Goal: Transaction & Acquisition: Purchase product/service

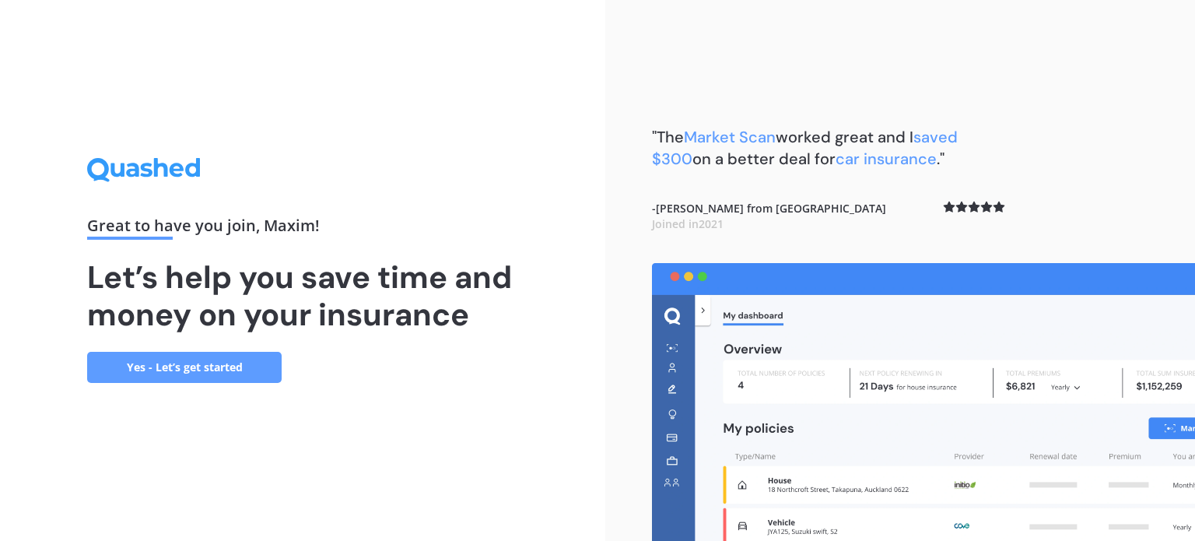
click at [246, 367] on link "Yes - Let’s get started" at bounding box center [184, 367] width 195 height 31
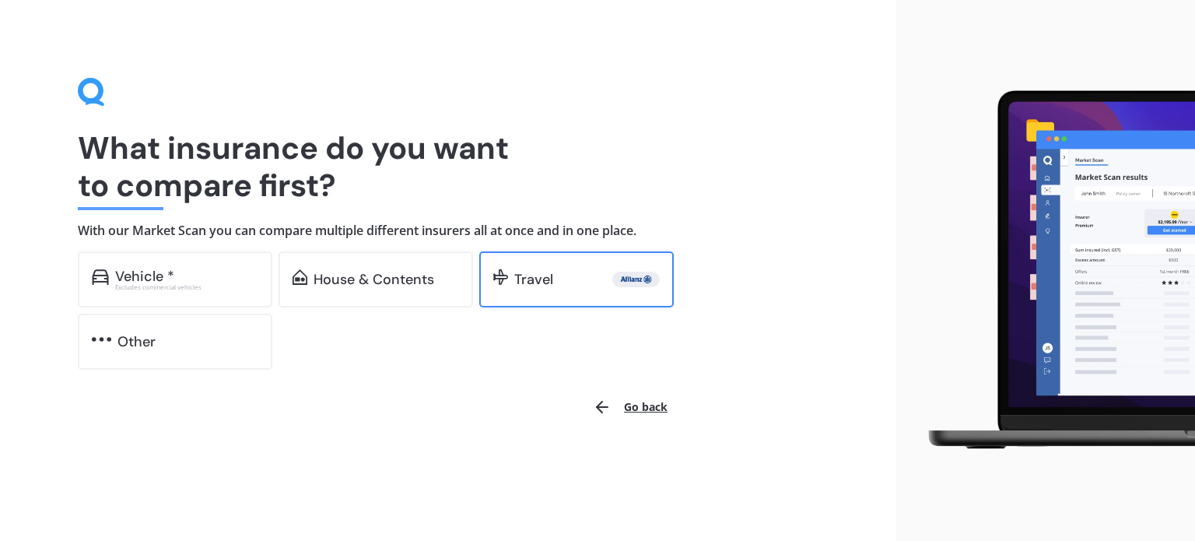
click at [577, 279] on div "Travel" at bounding box center [587, 280] width 146 height 16
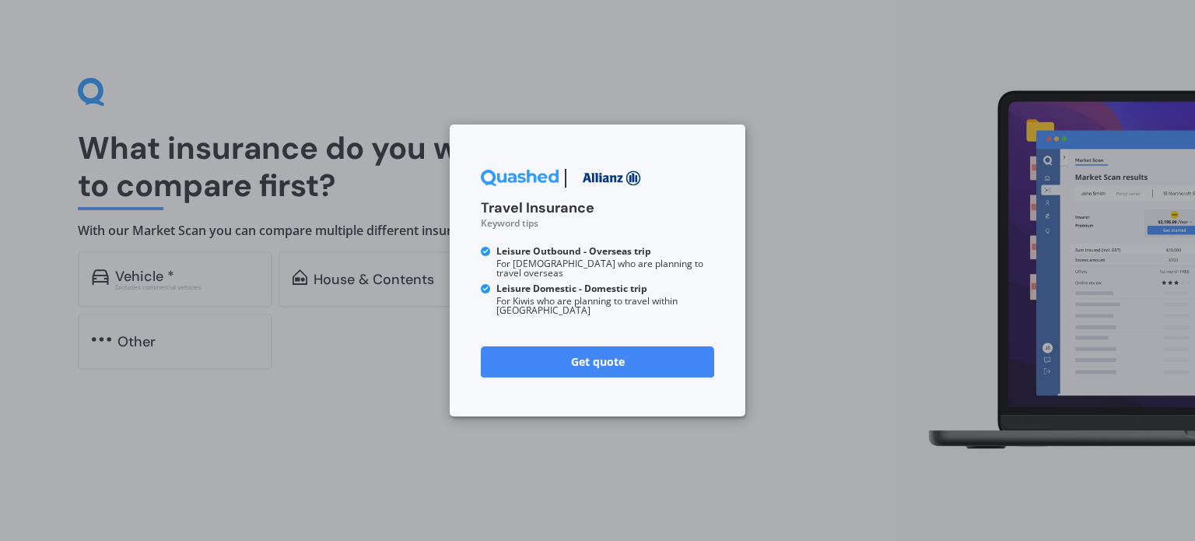
click at [637, 351] on link "Get quote" at bounding box center [597, 361] width 233 height 31
